Goal: Task Accomplishment & Management: Use online tool/utility

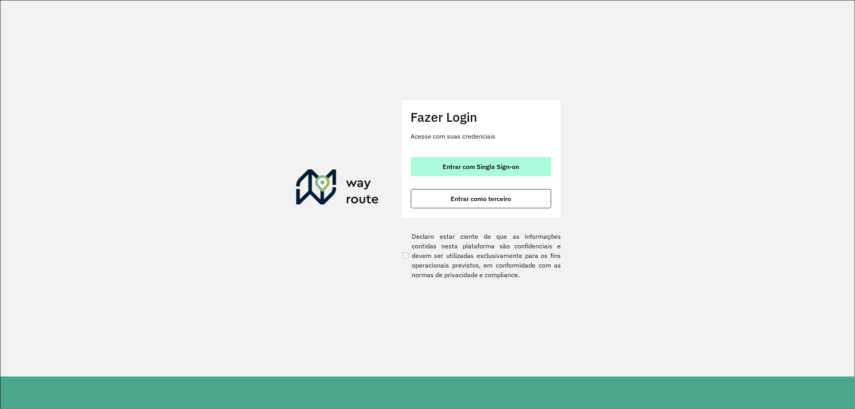
click at [491, 168] on span "Entrar com Single Sign-on" at bounding box center [480, 166] width 77 height 6
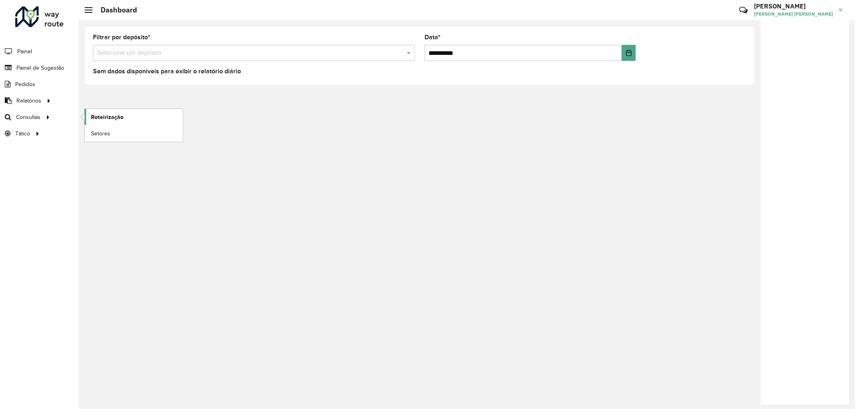
click at [113, 116] on span "Roteirização" at bounding box center [107, 117] width 32 height 8
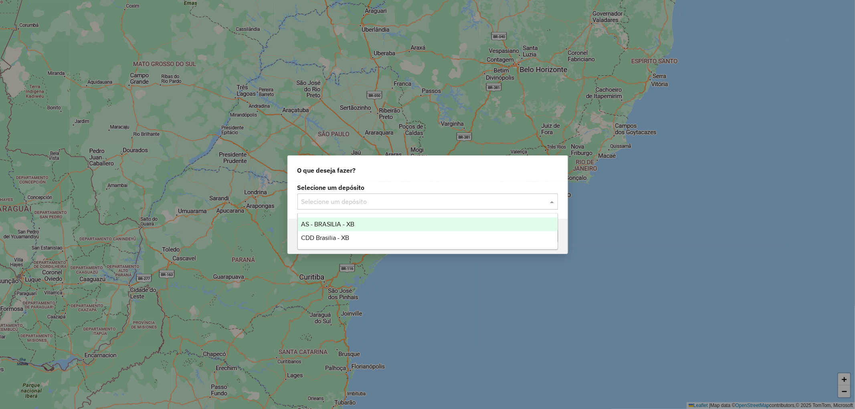
click at [331, 200] on input "text" at bounding box center [419, 202] width 236 height 10
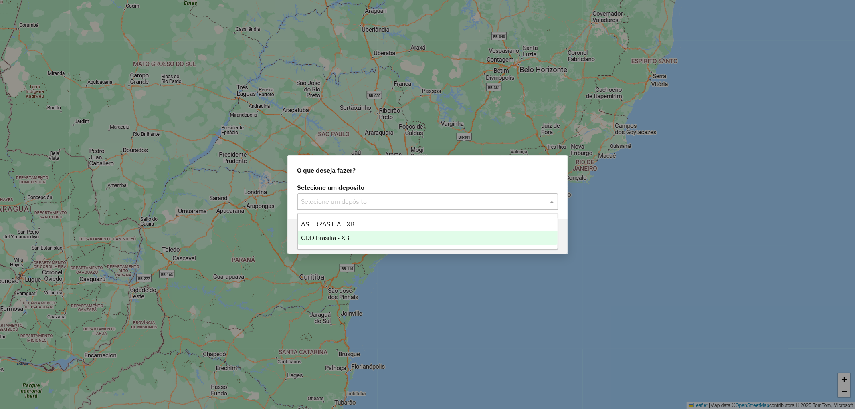
click at [333, 241] on span "CDD Brasilia - XB" at bounding box center [325, 237] width 48 height 7
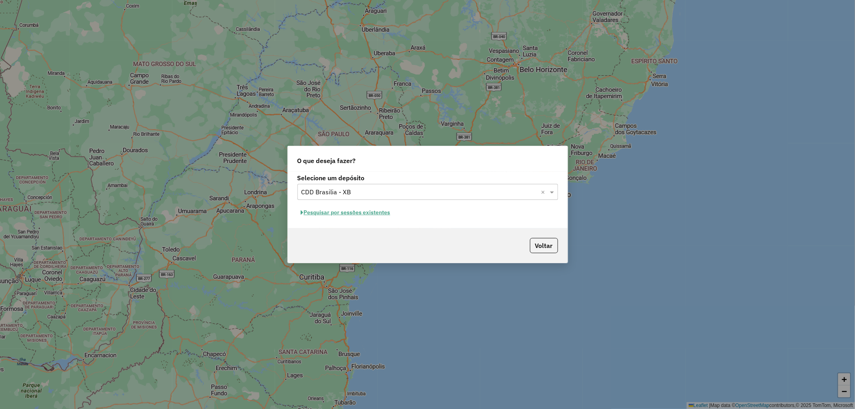
click at [366, 215] on button "Pesquisar por sessões existentes" at bounding box center [345, 212] width 97 height 12
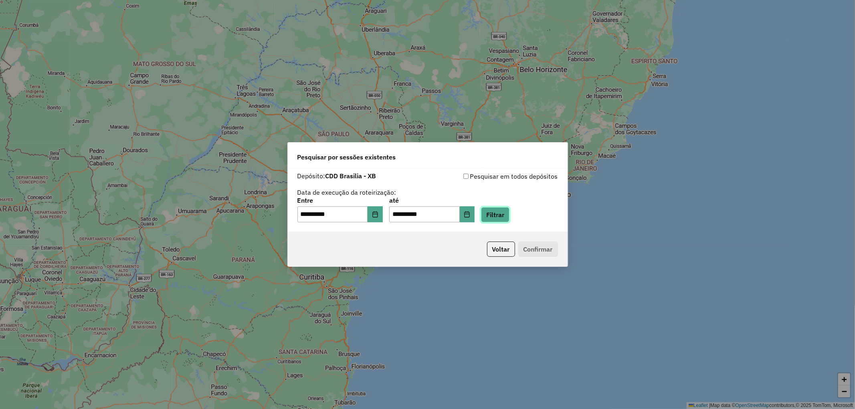
click at [507, 218] on button "Filtrar" at bounding box center [495, 214] width 28 height 15
